Goal: Navigation & Orientation: Find specific page/section

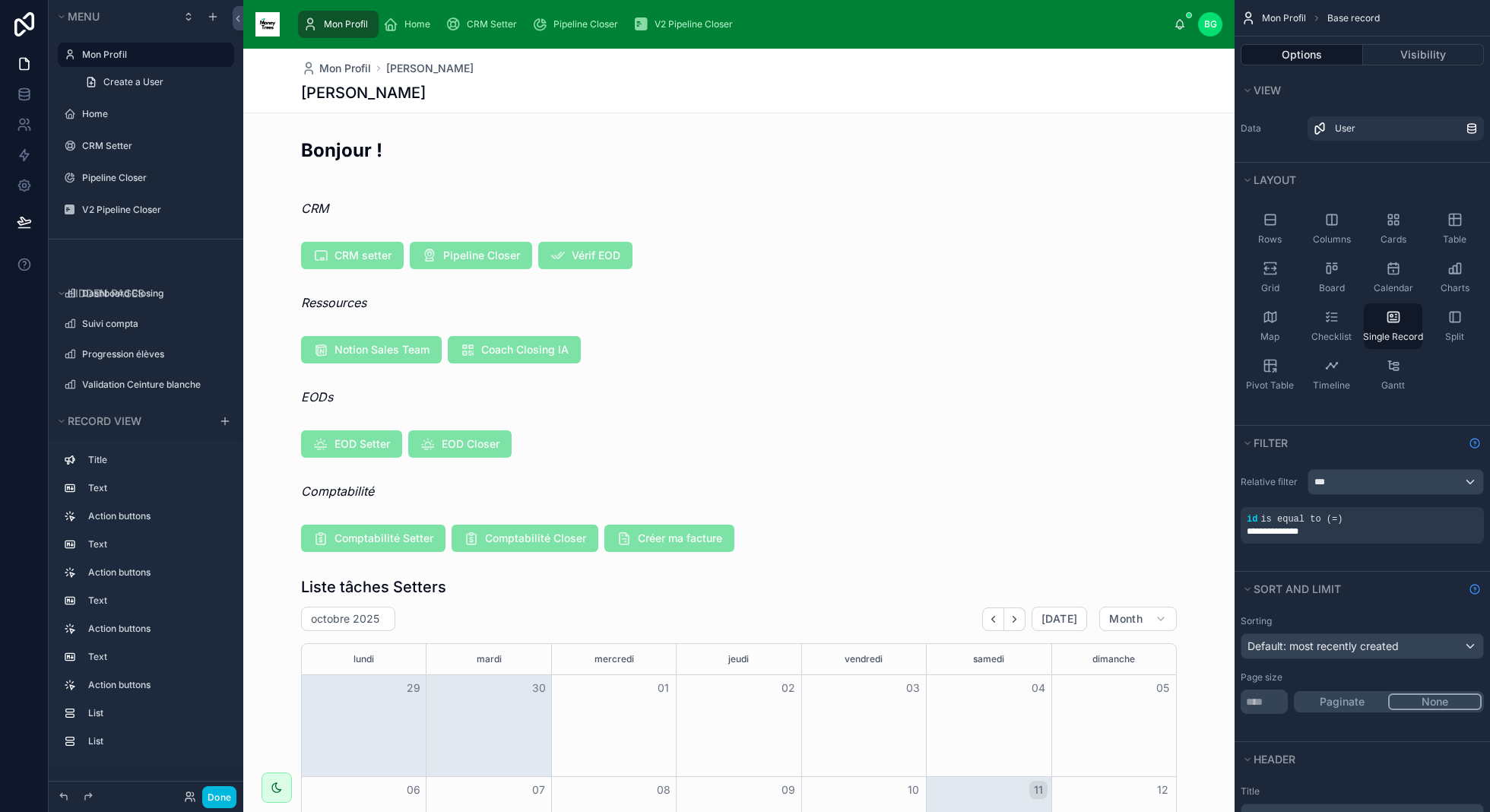
click at [414, 29] on span "Home" at bounding box center [417, 24] width 26 height 12
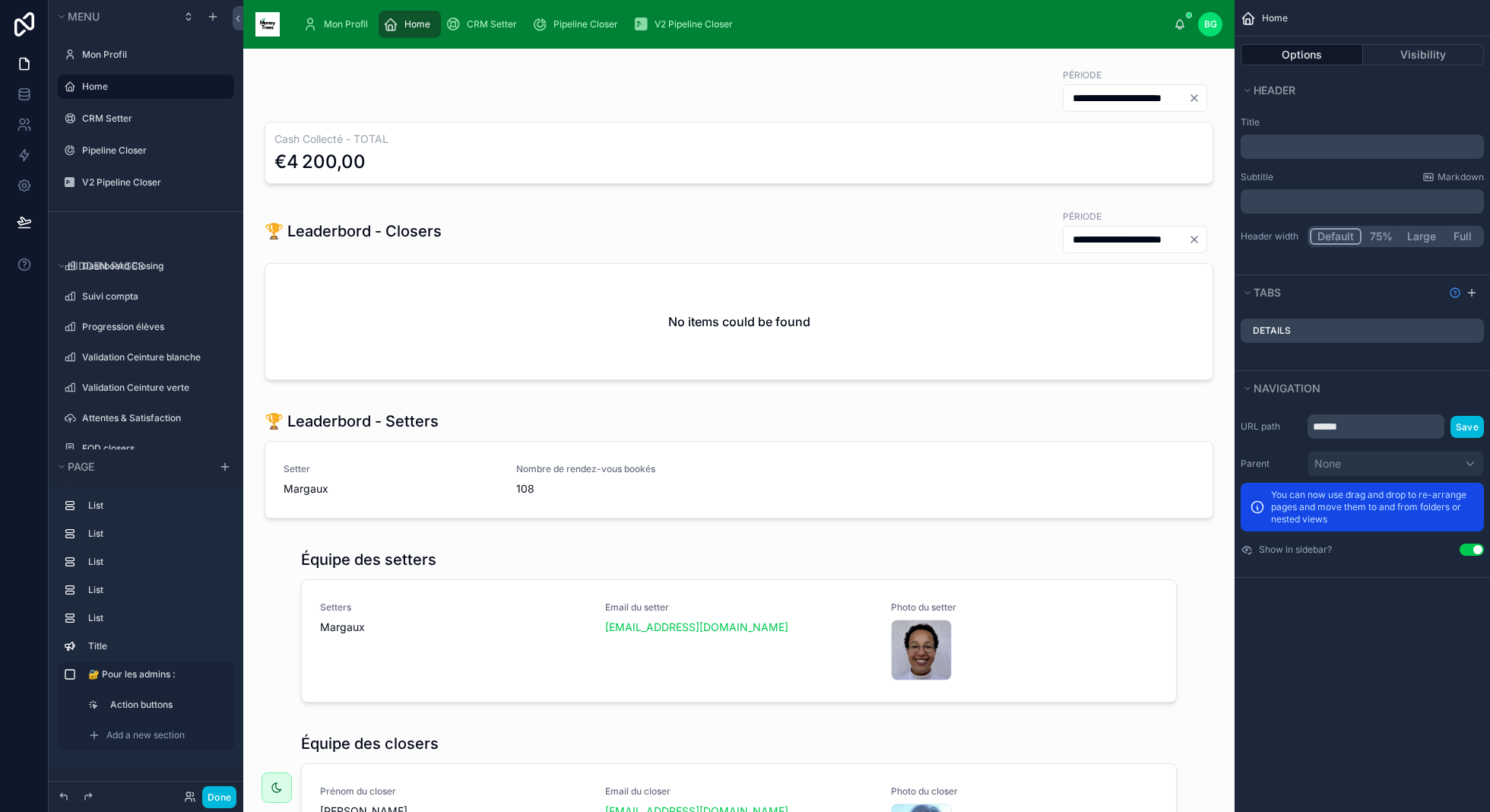
click at [502, 33] on div "CRM Setter" at bounding box center [484, 24] width 77 height 24
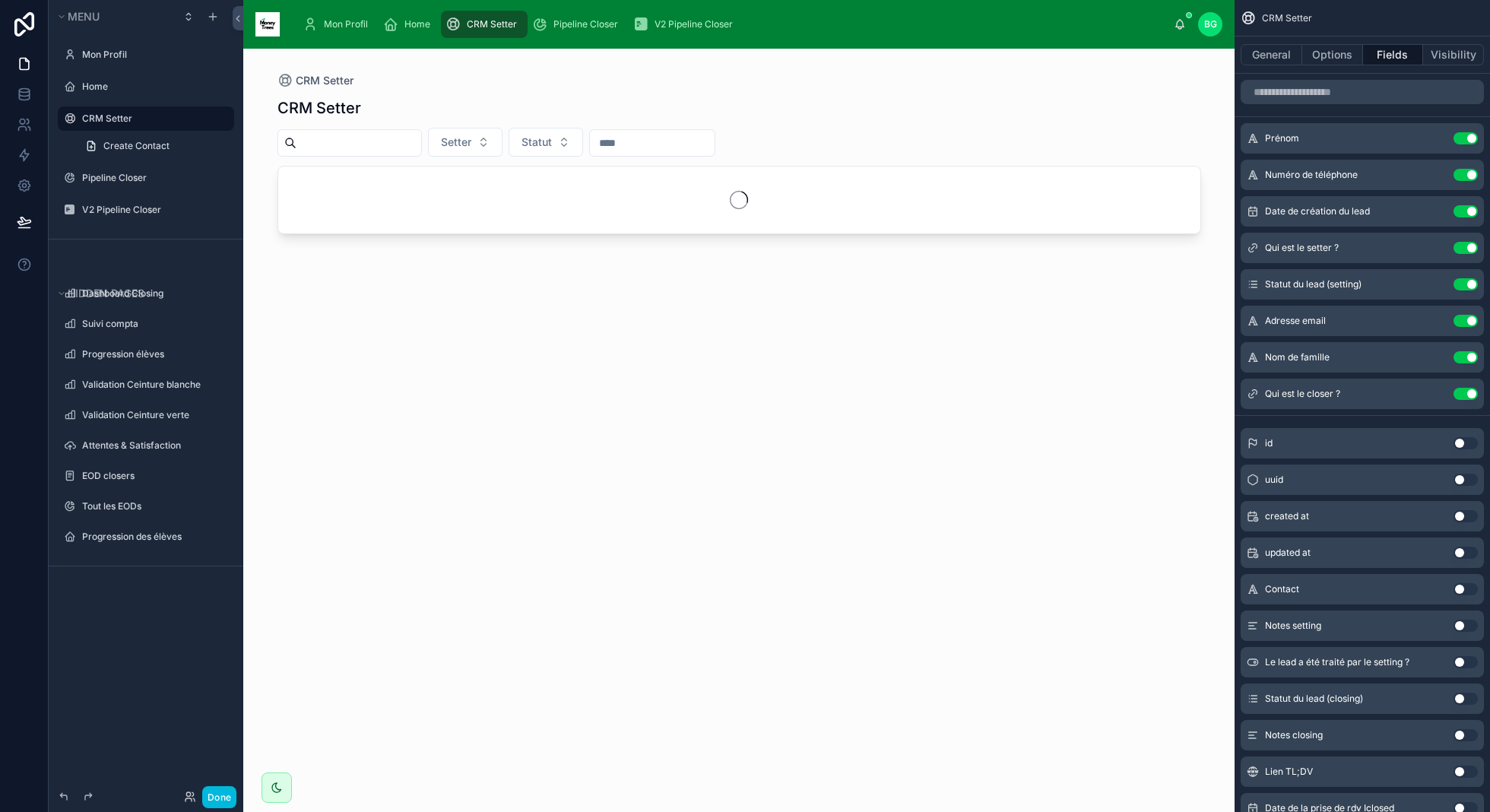
click at [419, 23] on span "Home" at bounding box center [417, 24] width 26 height 12
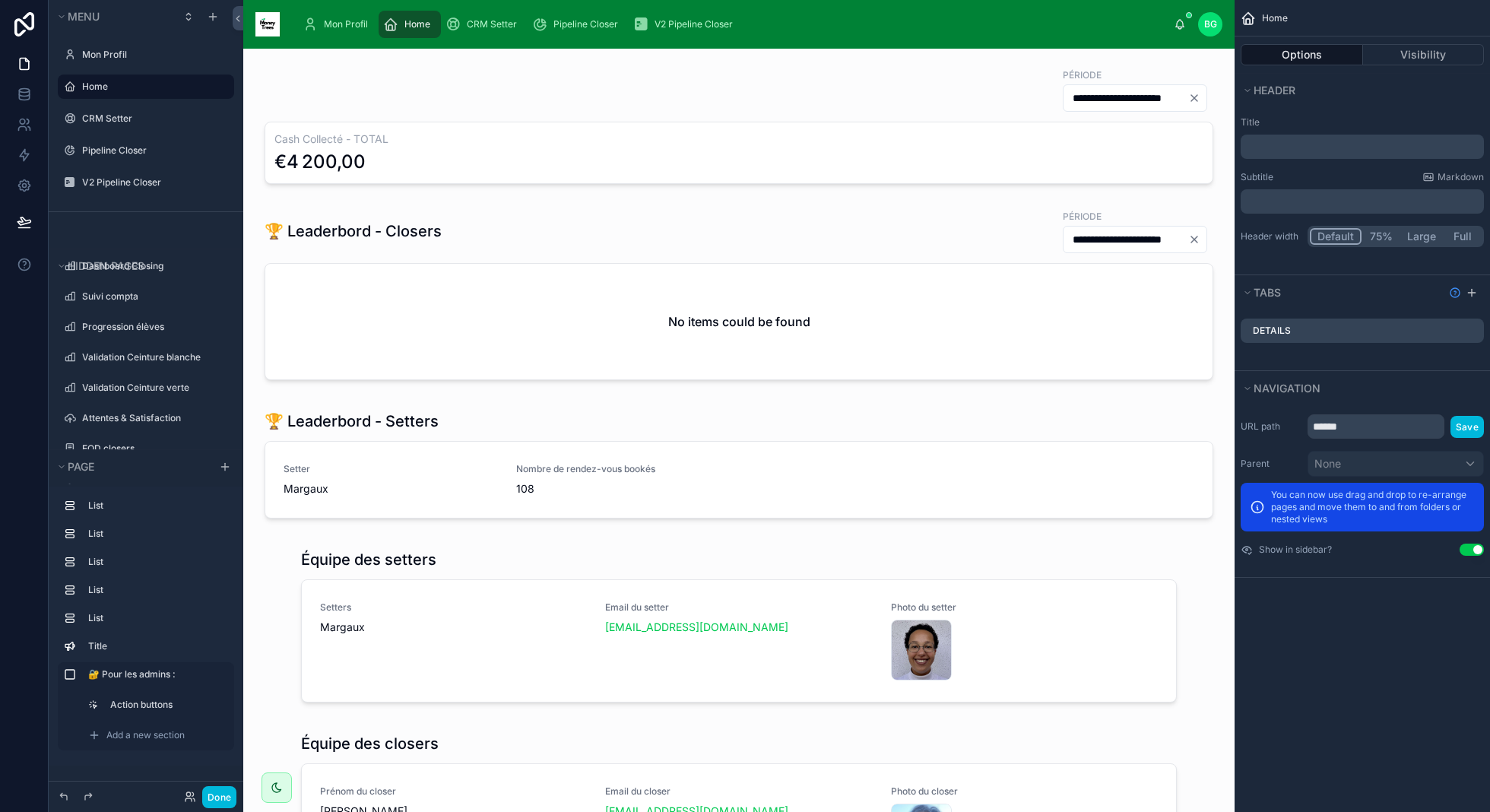
click at [585, 28] on span "Pipeline Closer" at bounding box center [586, 24] width 64 height 12
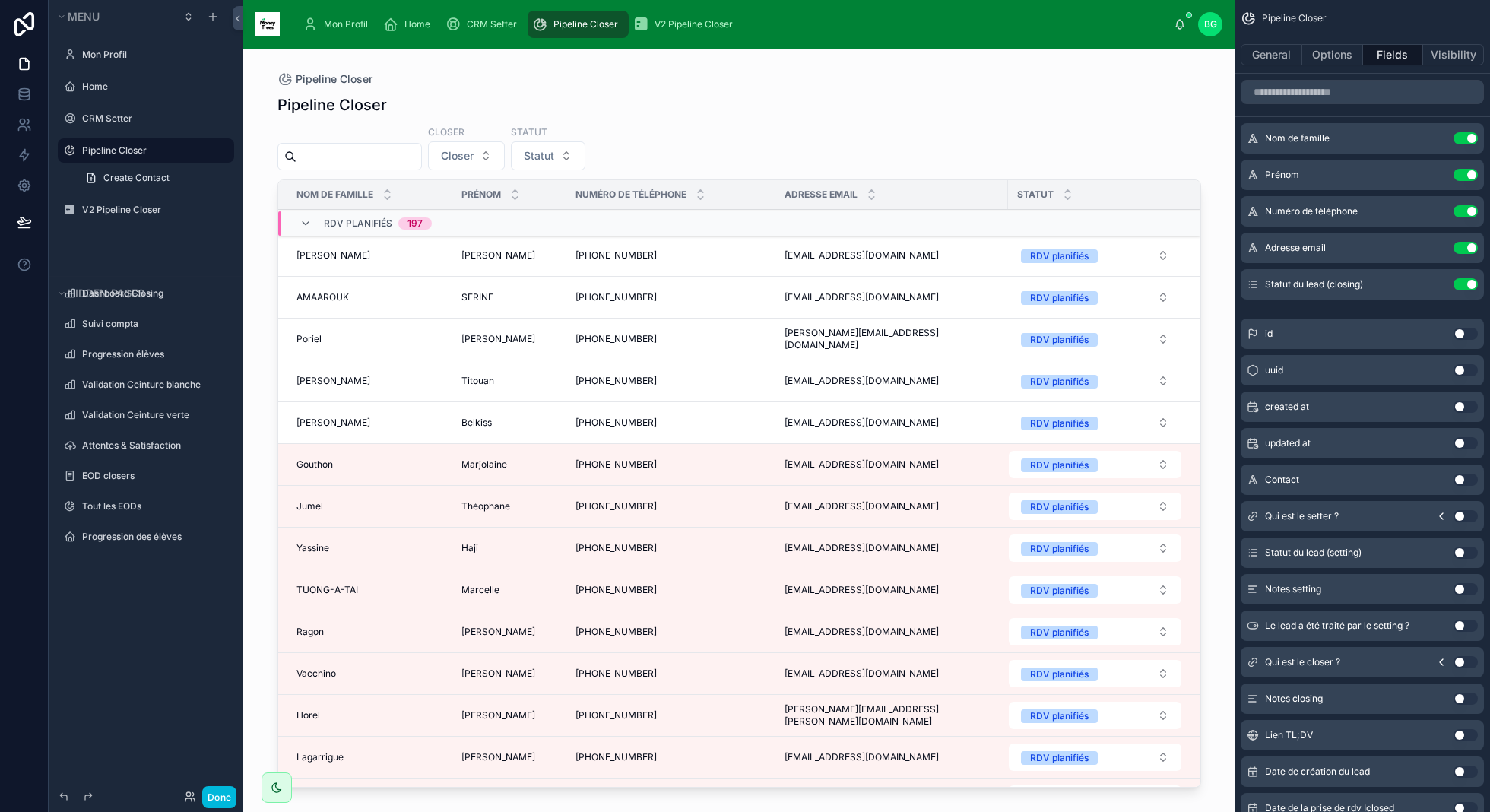
click at [687, 33] on div "V2 Pipeline Closer" at bounding box center [685, 24] width 106 height 24
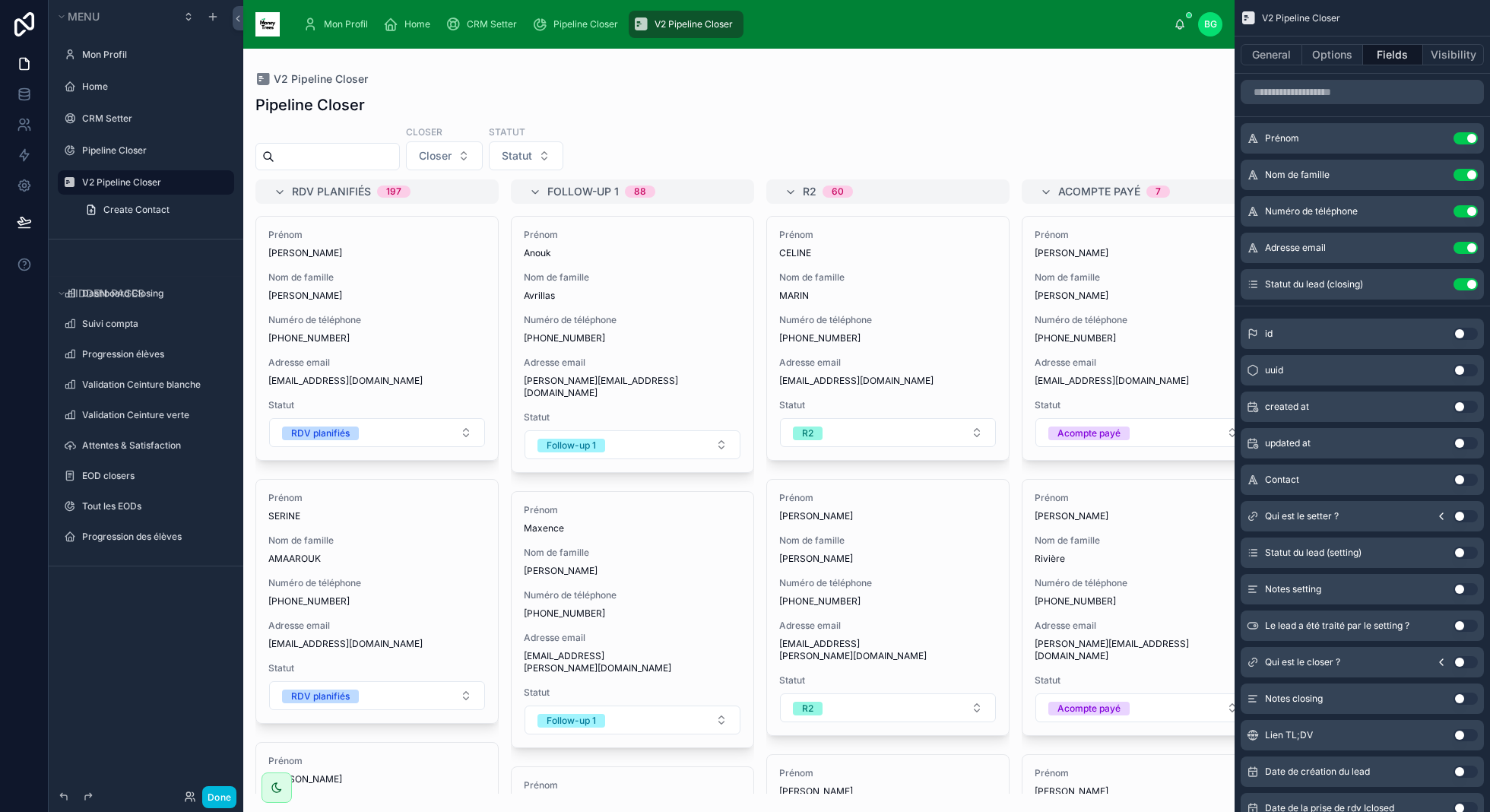
click at [410, 575] on div at bounding box center [739, 430] width 991 height 763
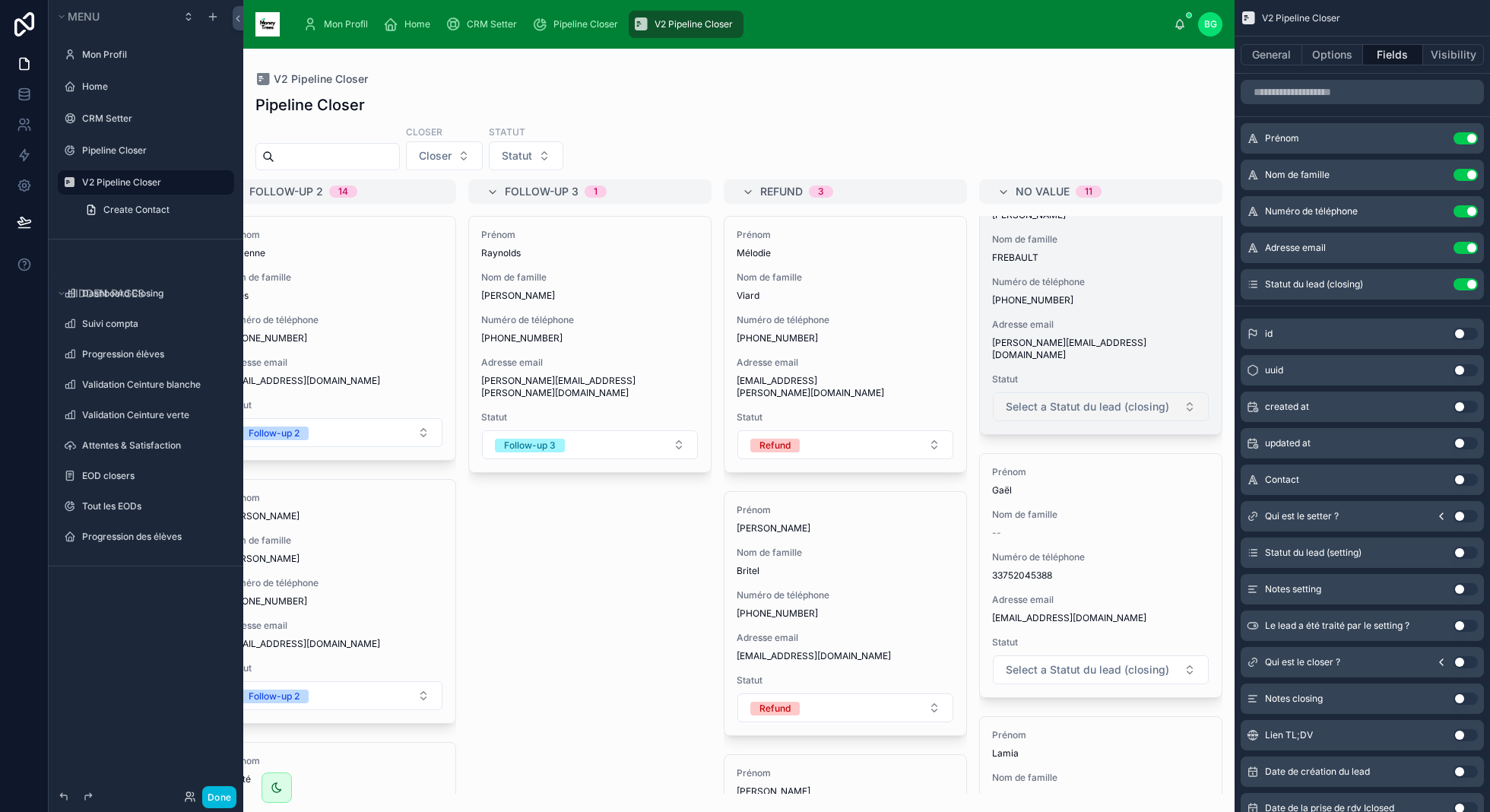
scroll to position [2297, 0]
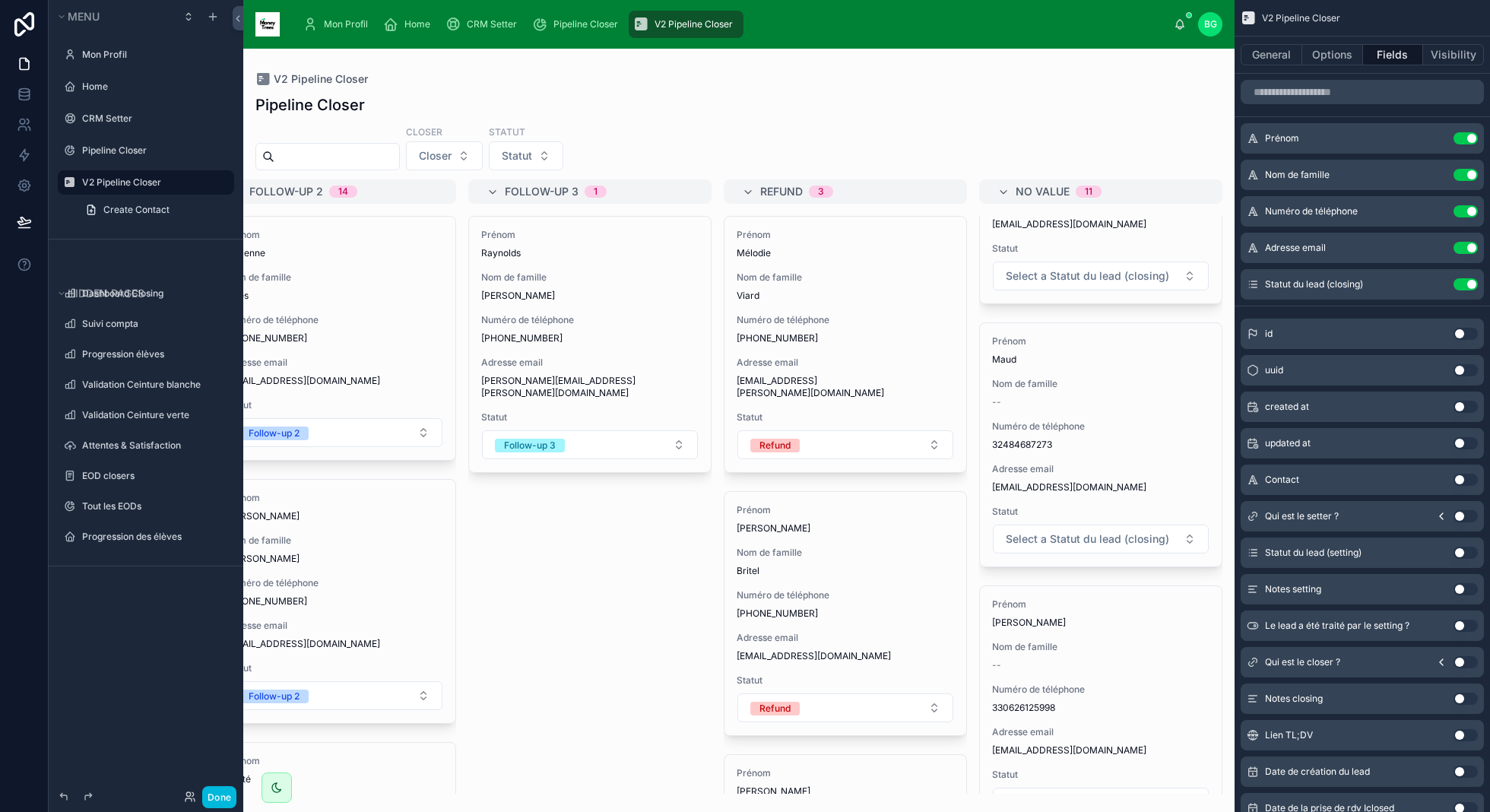
click at [898, 128] on div "Closer Closer Statut Statut" at bounding box center [739, 148] width 991 height 46
drag, startPoint x: 1136, startPoint y: 705, endPoint x: 1068, endPoint y: 705, distance: 68.0
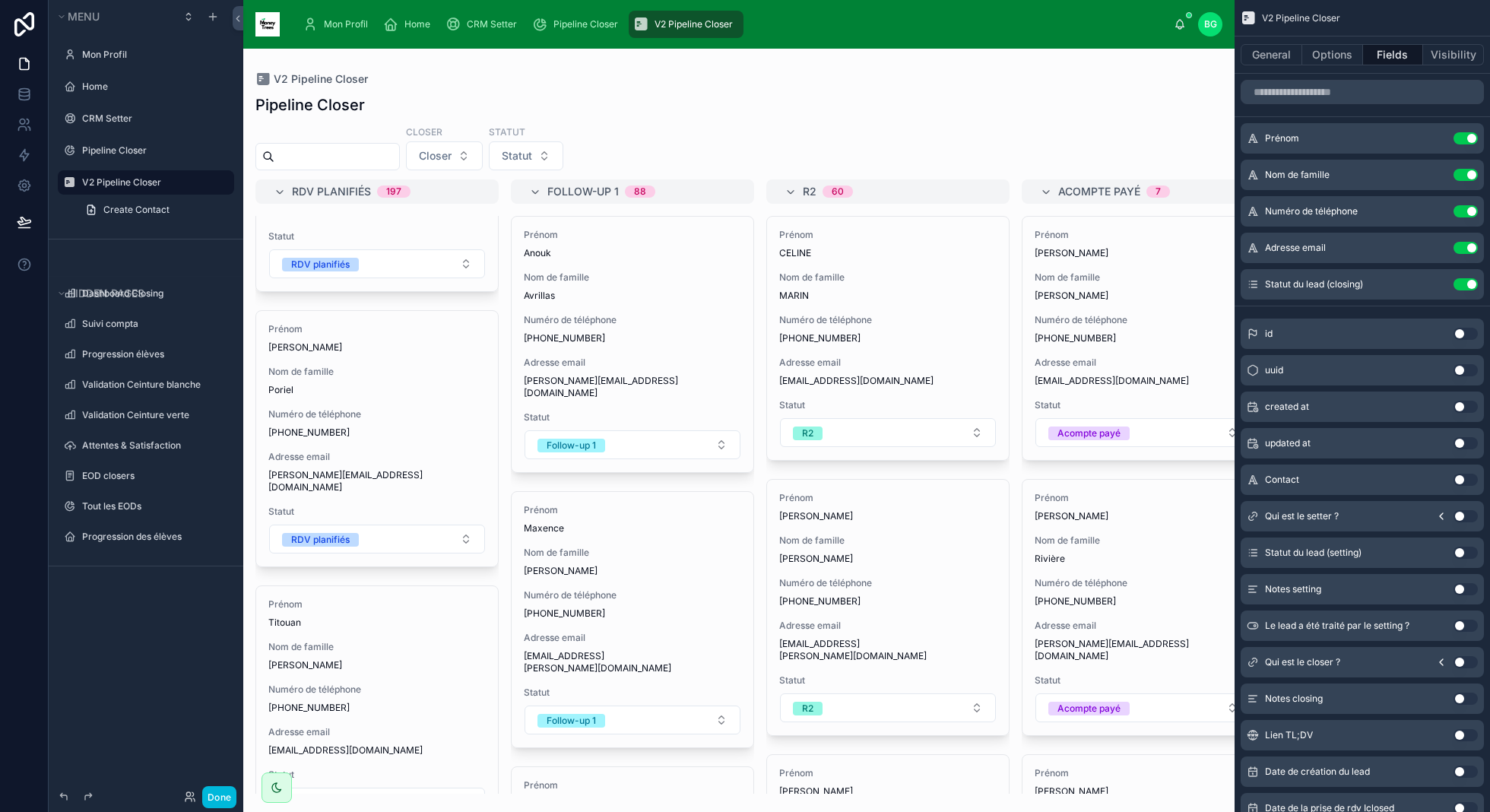
scroll to position [0, 0]
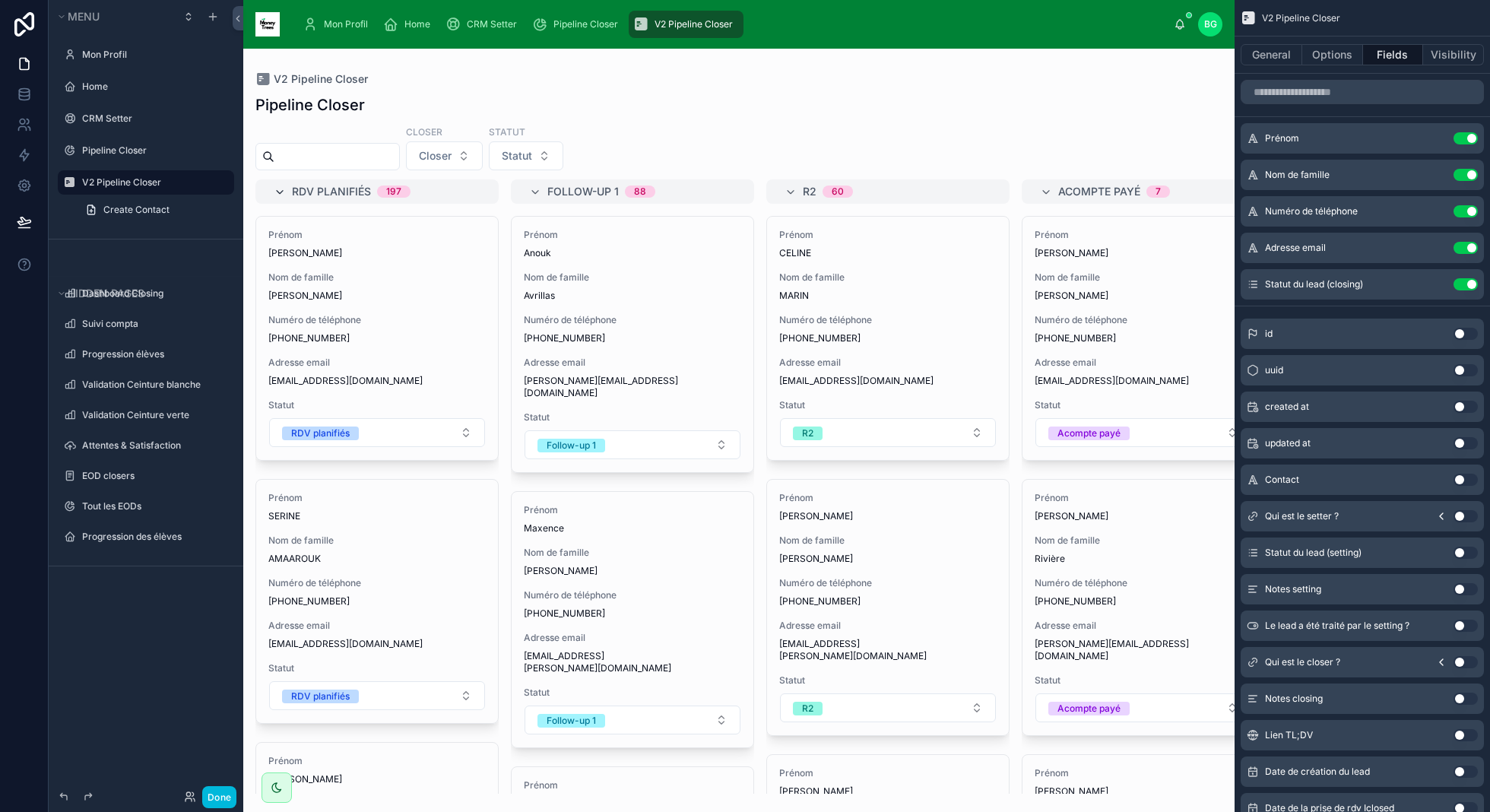
click at [279, 191] on icon at bounding box center [279, 192] width 12 height 12
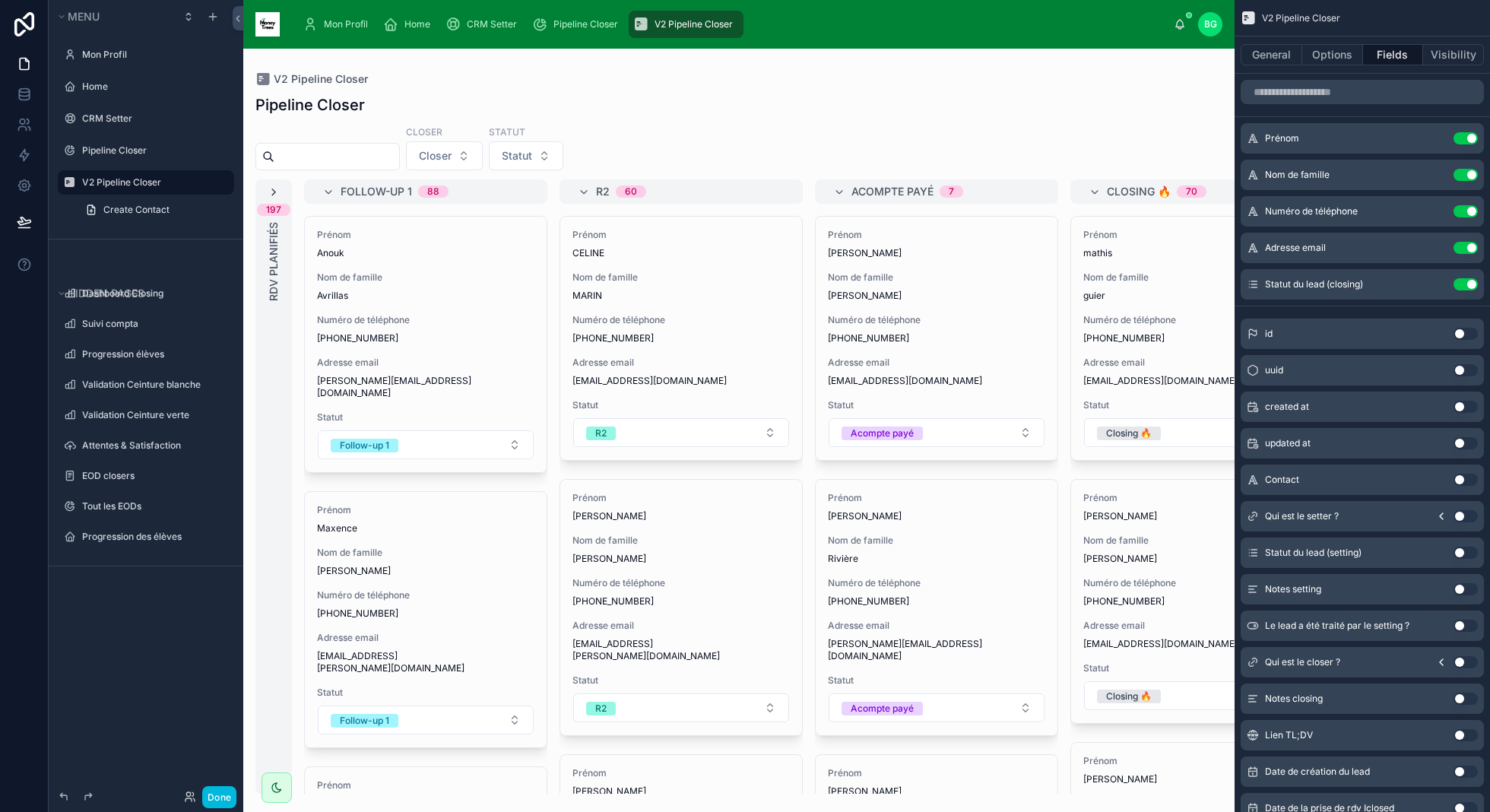
click at [279, 191] on icon at bounding box center [273, 192] width 12 height 12
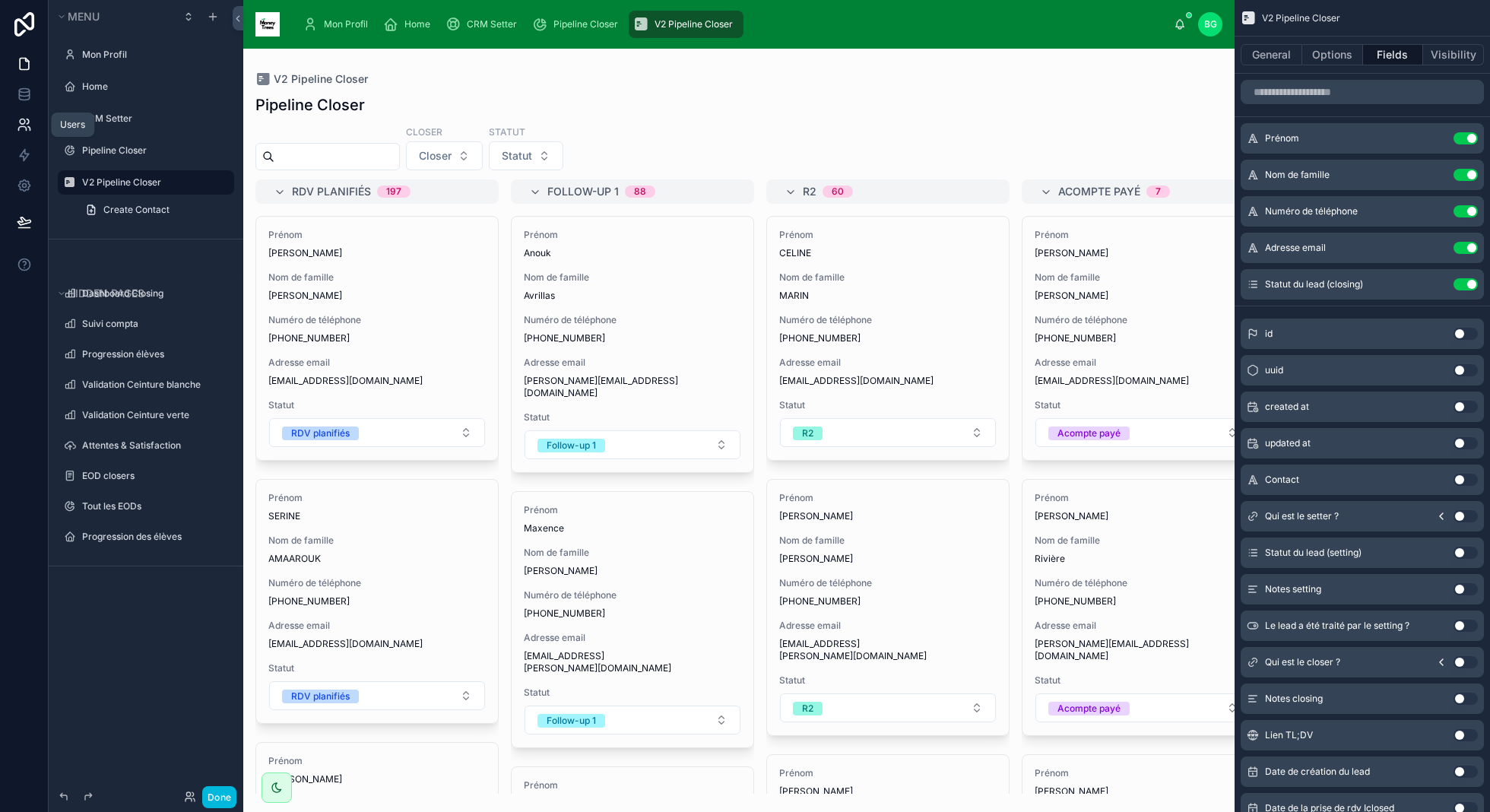
click at [27, 130] on icon at bounding box center [24, 124] width 16 height 16
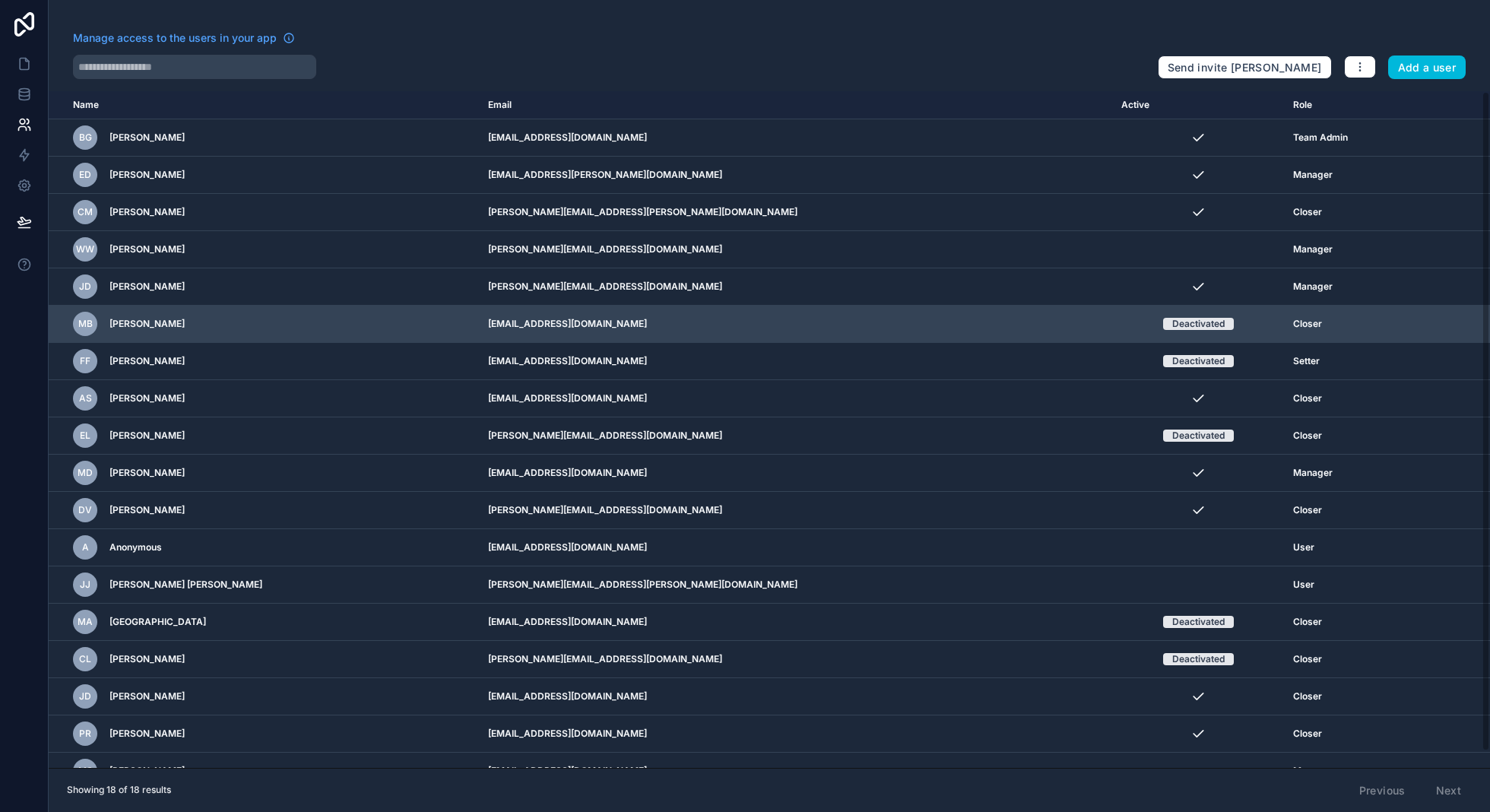
scroll to position [17, 0]
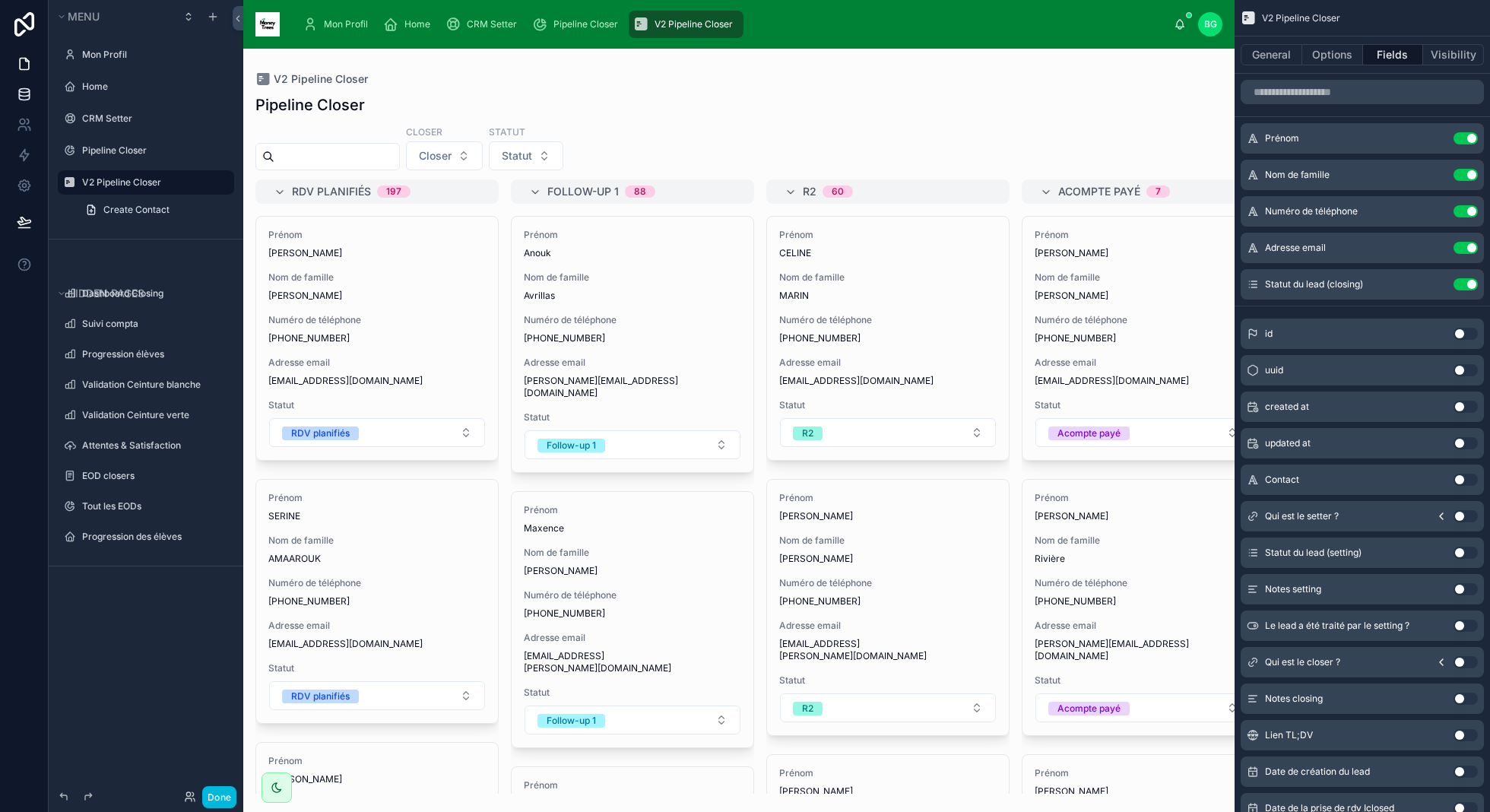
click at [22, 96] on icon at bounding box center [24, 93] width 10 height 6
